Goal: Information Seeking & Learning: Learn about a topic

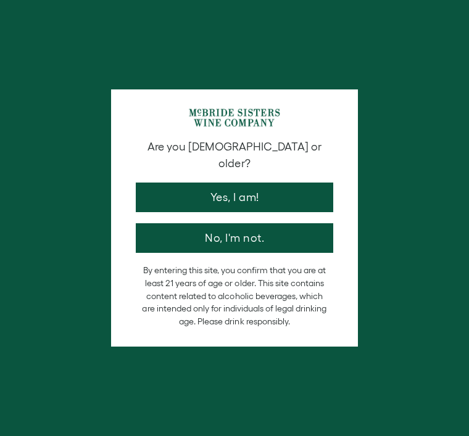
click at [297, 183] on button "Yes, I am!" at bounding box center [235, 198] width 198 height 30
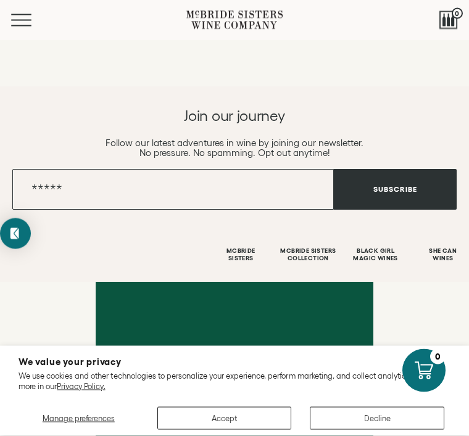
scroll to position [1954, 0]
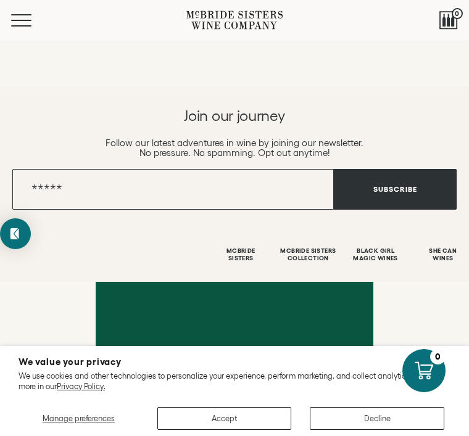
click at [344, 430] on button "Decline" at bounding box center [377, 418] width 135 height 23
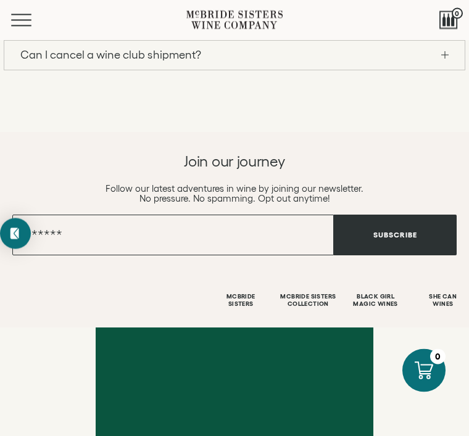
scroll to position [1907, 0]
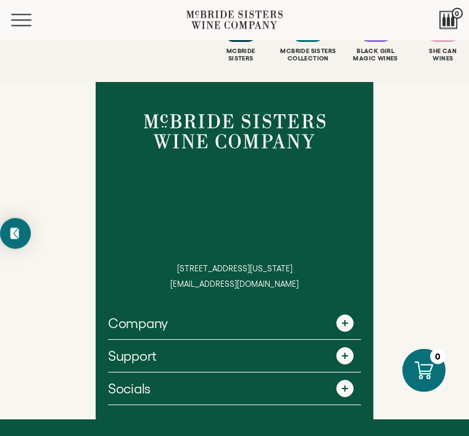
scroll to position [2174, 0]
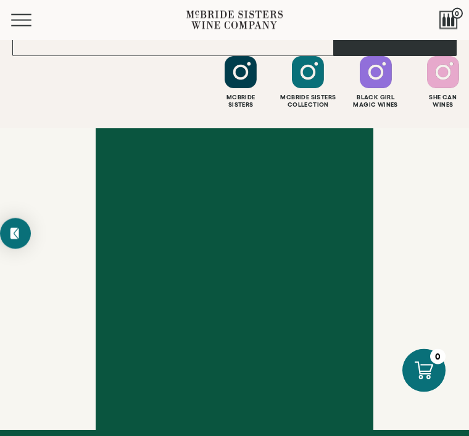
scroll to position [1970, 0]
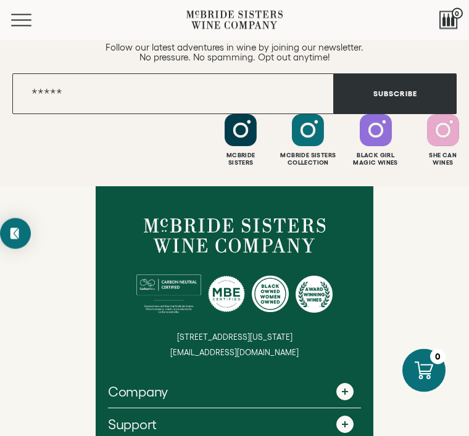
scroll to position [2178, 0]
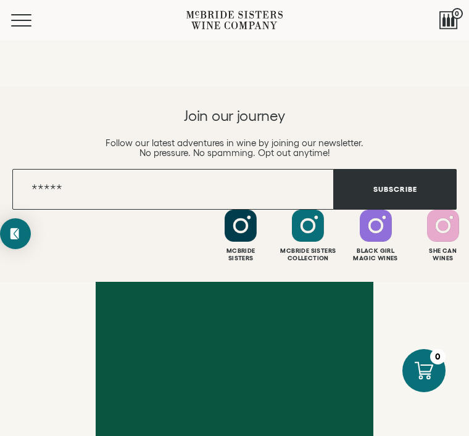
scroll to position [1953, 0]
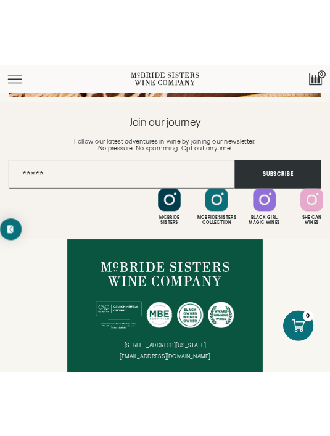
scroll to position [1875, 0]
